Goal: Navigation & Orientation: Find specific page/section

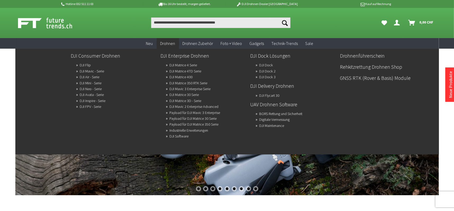
click at [167, 41] on span "Drohnen" at bounding box center [167, 43] width 15 height 5
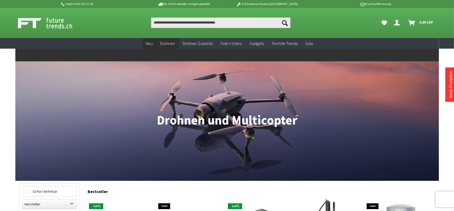
click at [152, 44] on span "Neu" at bounding box center [149, 43] width 7 height 5
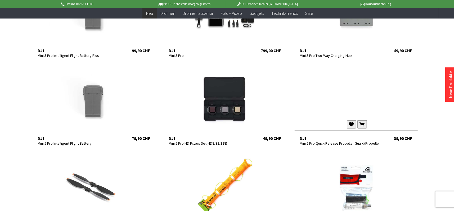
scroll to position [238, 0]
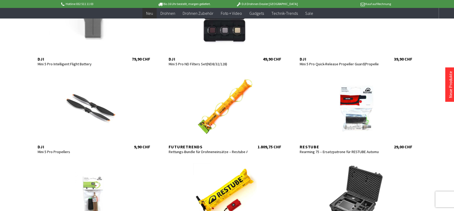
scroll to position [317, 0]
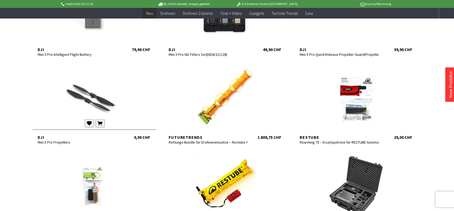
click at [62, 139] on div "DJI" at bounding box center [77, 137] width 79 height 5
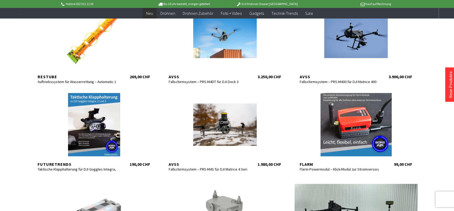
scroll to position [556, 0]
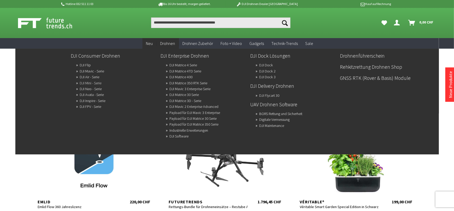
click at [89, 81] on link "DJI Mini - Serie" at bounding box center [91, 82] width 22 height 7
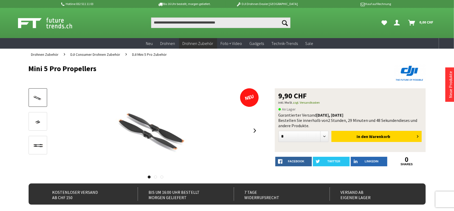
click at [155, 177] on link at bounding box center [155, 177] width 3 height 3
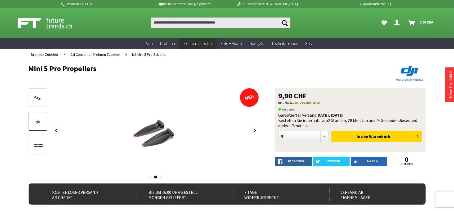
click at [161, 177] on link at bounding box center [161, 177] width 3 height 3
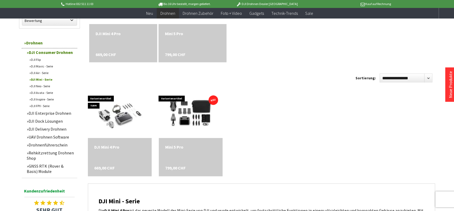
scroll to position [185, 0]
